Goal: Check status

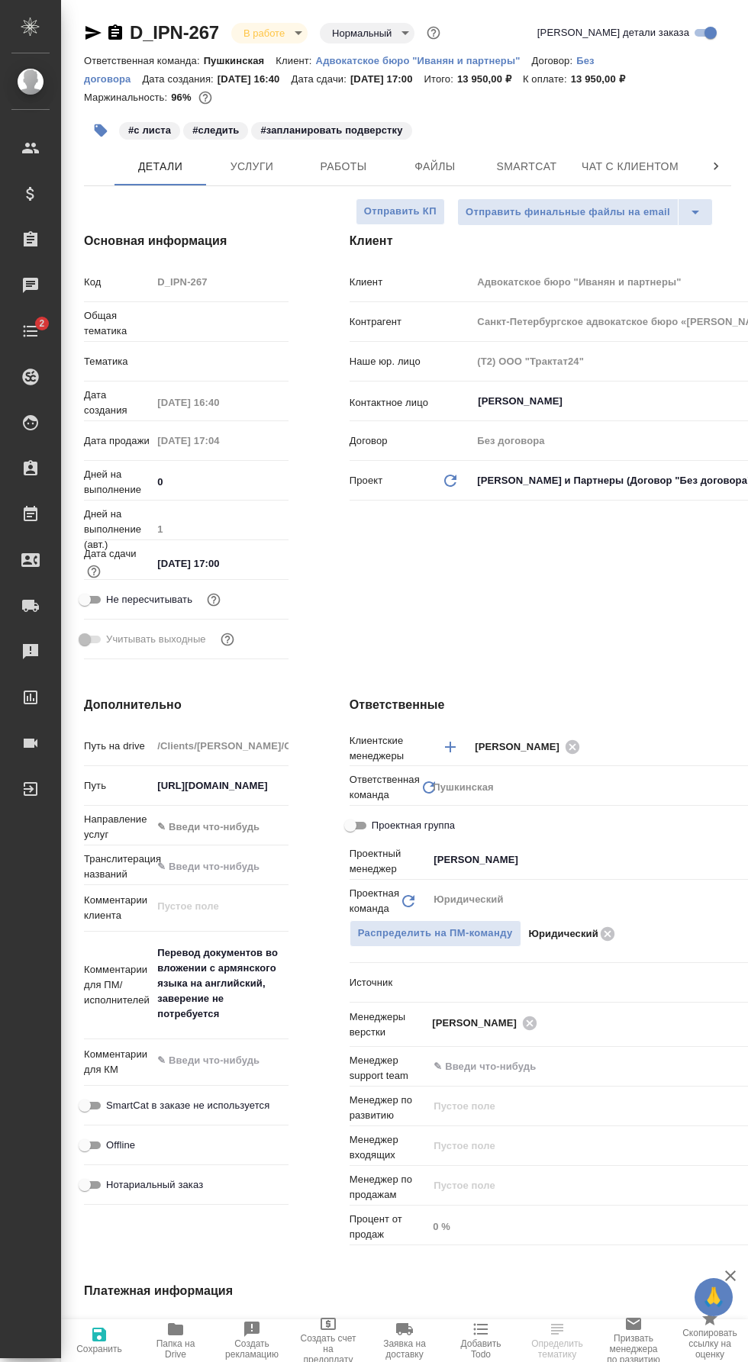
select select "RU"
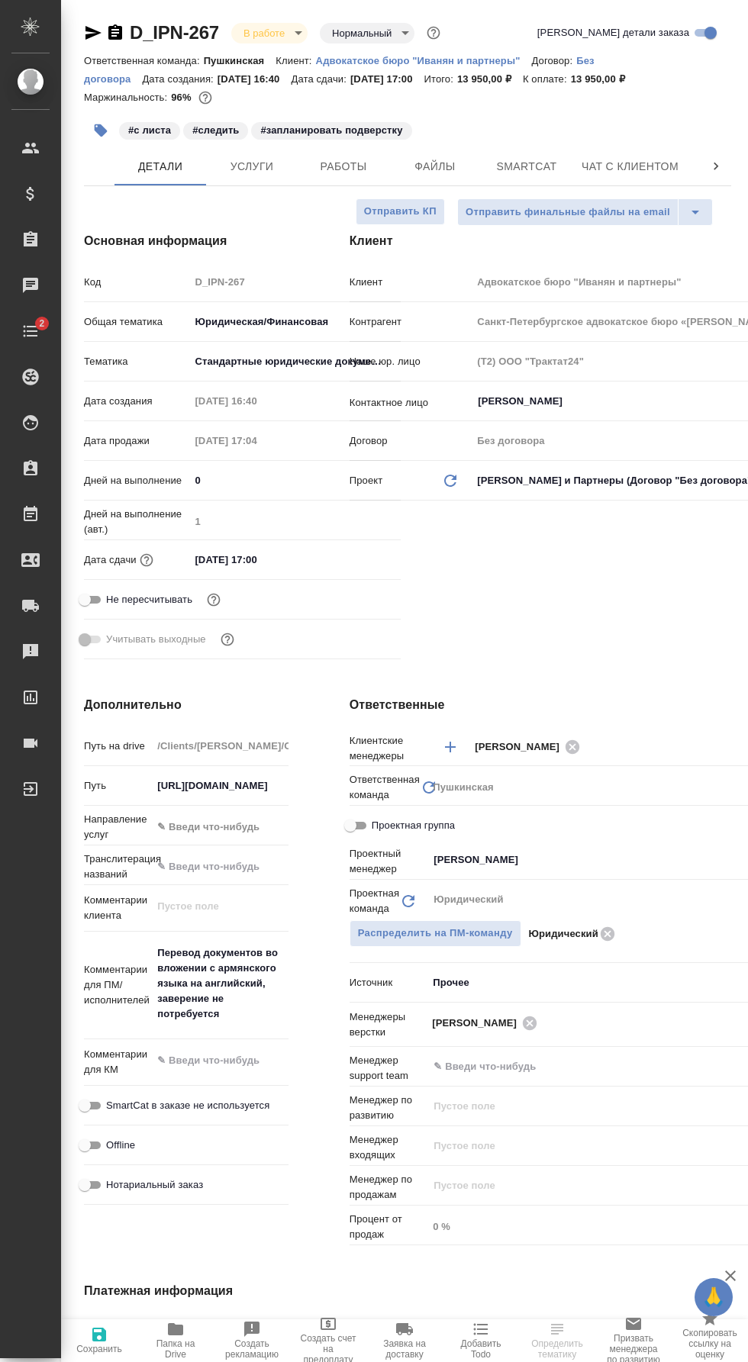
click at [377, 172] on span "Работы" at bounding box center [343, 166] width 73 height 19
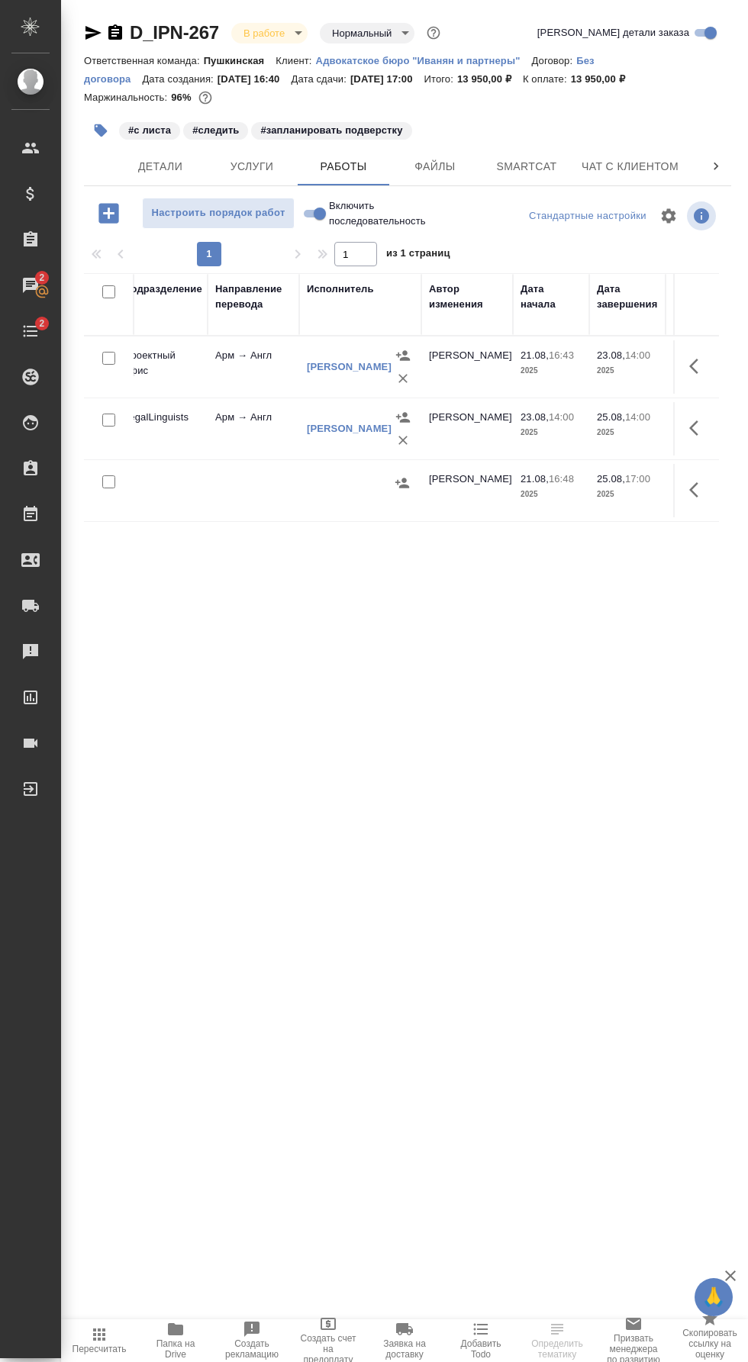
scroll to position [0, 415]
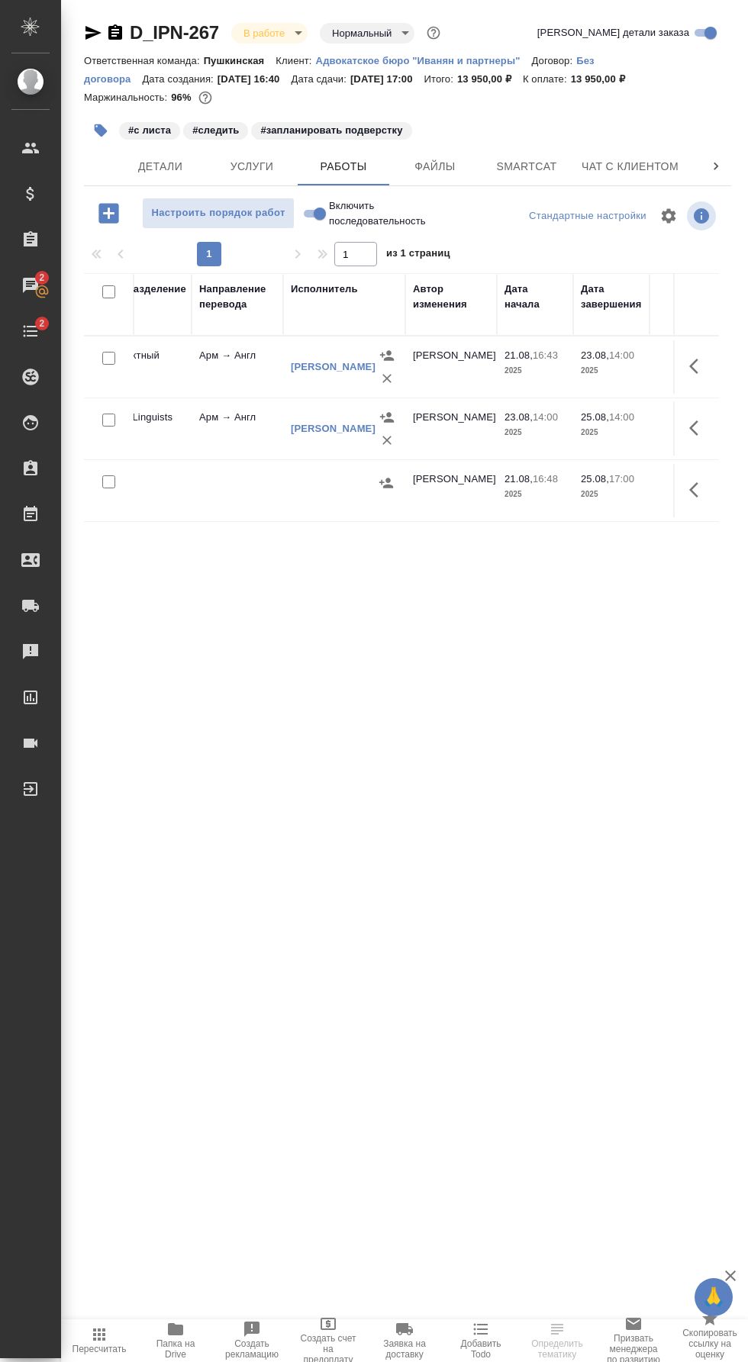
click at [698, 365] on icon "button" at bounding box center [698, 366] width 18 height 18
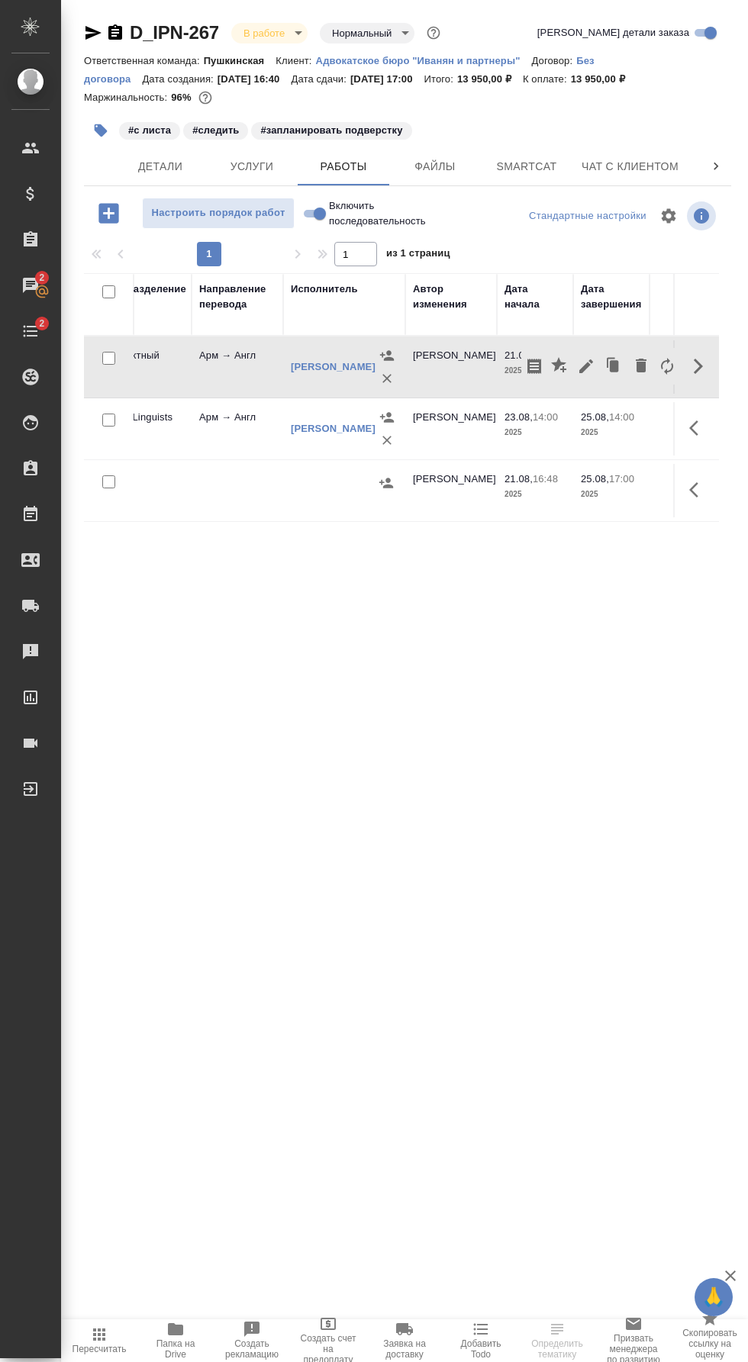
click at [586, 370] on icon "button" at bounding box center [586, 366] width 18 height 18
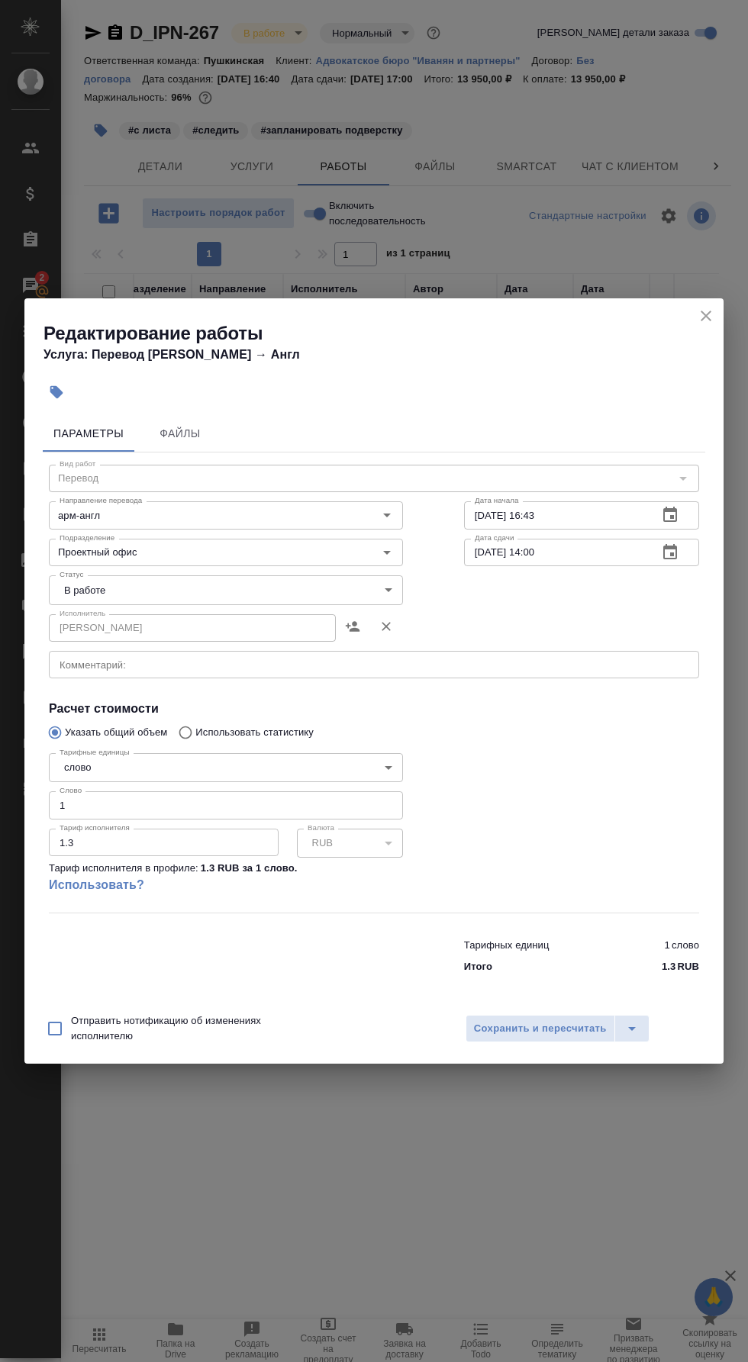
click at [294, 604] on body "🙏 .cls-1 fill:#fff; AWATERA [PERSON_NAME] Динар Клиенты Спецификации Заказы 2 Ч…" at bounding box center [374, 681] width 748 height 1362
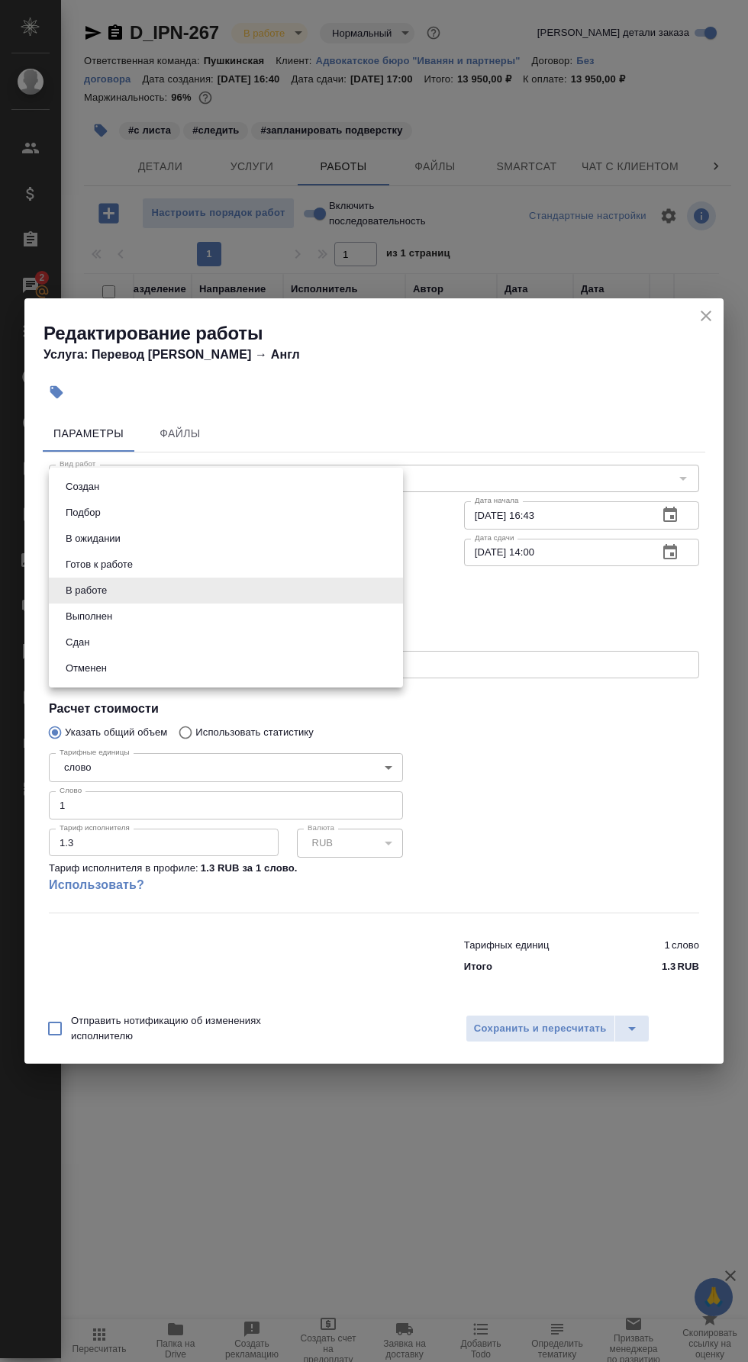
click at [278, 619] on li "Выполнен" at bounding box center [226, 616] width 354 height 26
type input "completed"
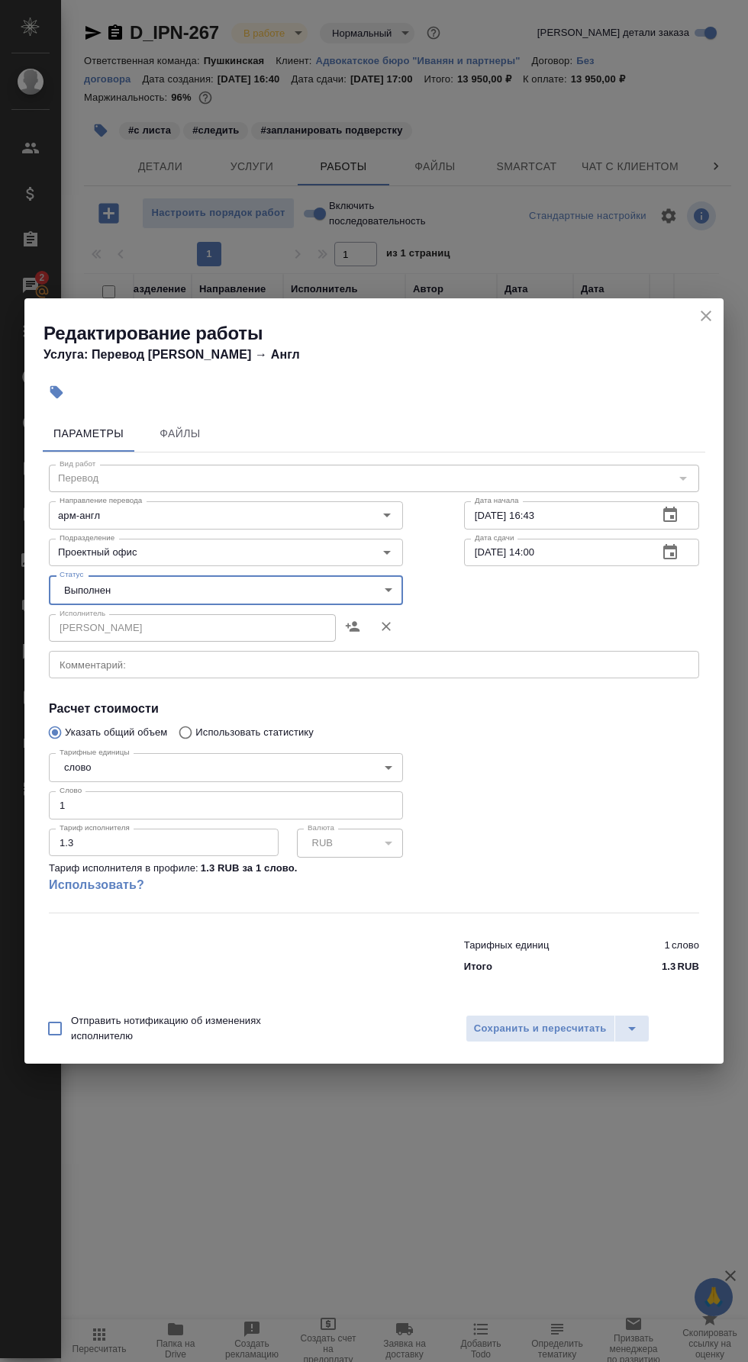
click at [562, 1032] on span "Сохранить и пересчитать" at bounding box center [540, 1029] width 133 height 18
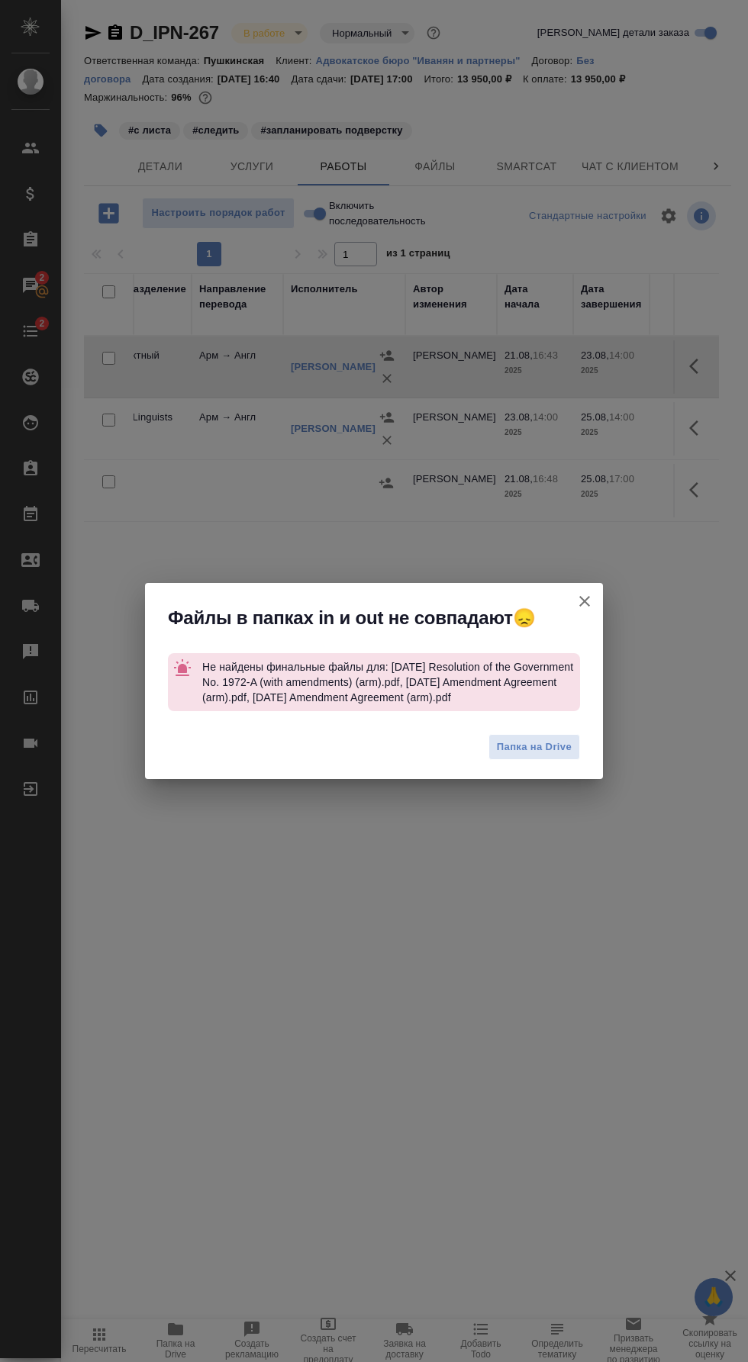
click at [584, 596] on icon "button" at bounding box center [584, 601] width 11 height 11
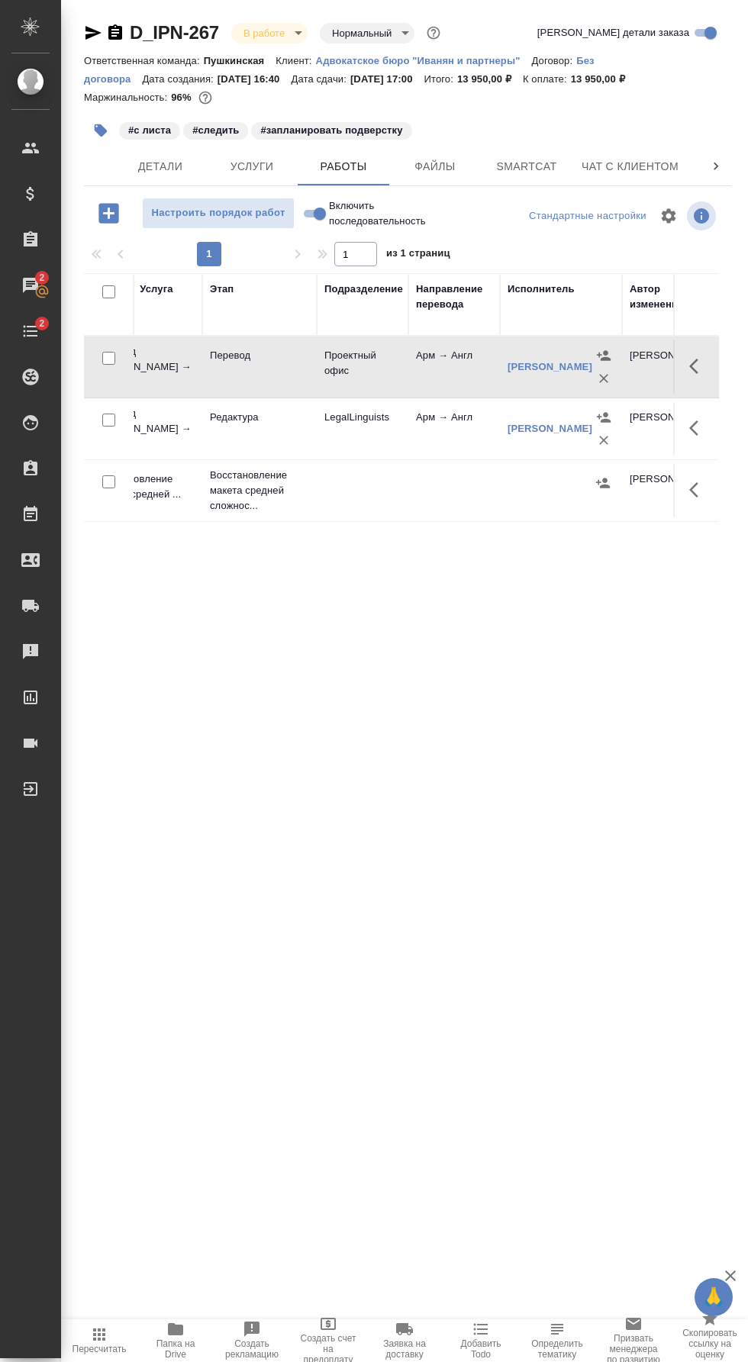
scroll to position [0, 214]
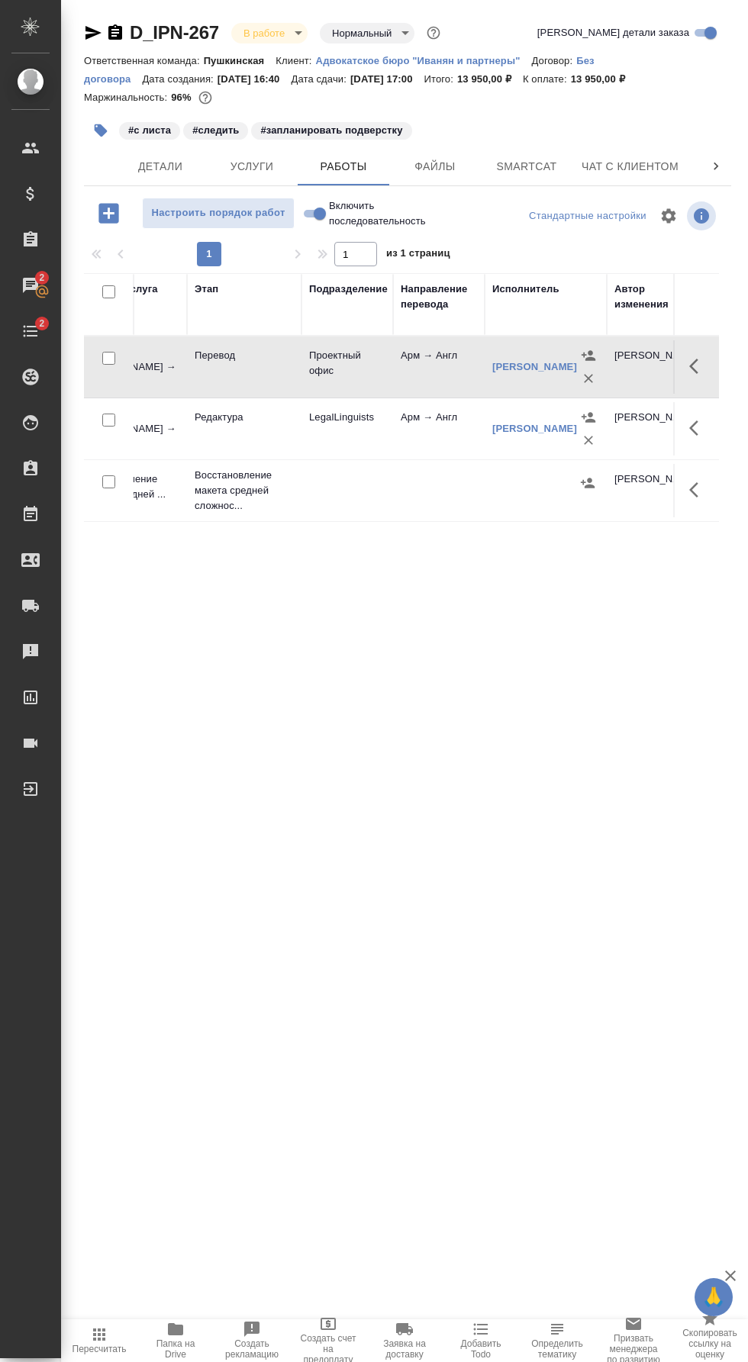
click at [694, 369] on icon "button" at bounding box center [693, 366] width 9 height 15
click at [195, 1349] on span "Папка на Drive" at bounding box center [175, 1348] width 58 height 21
